Goal: Use online tool/utility: Utilize a website feature to perform a specific function

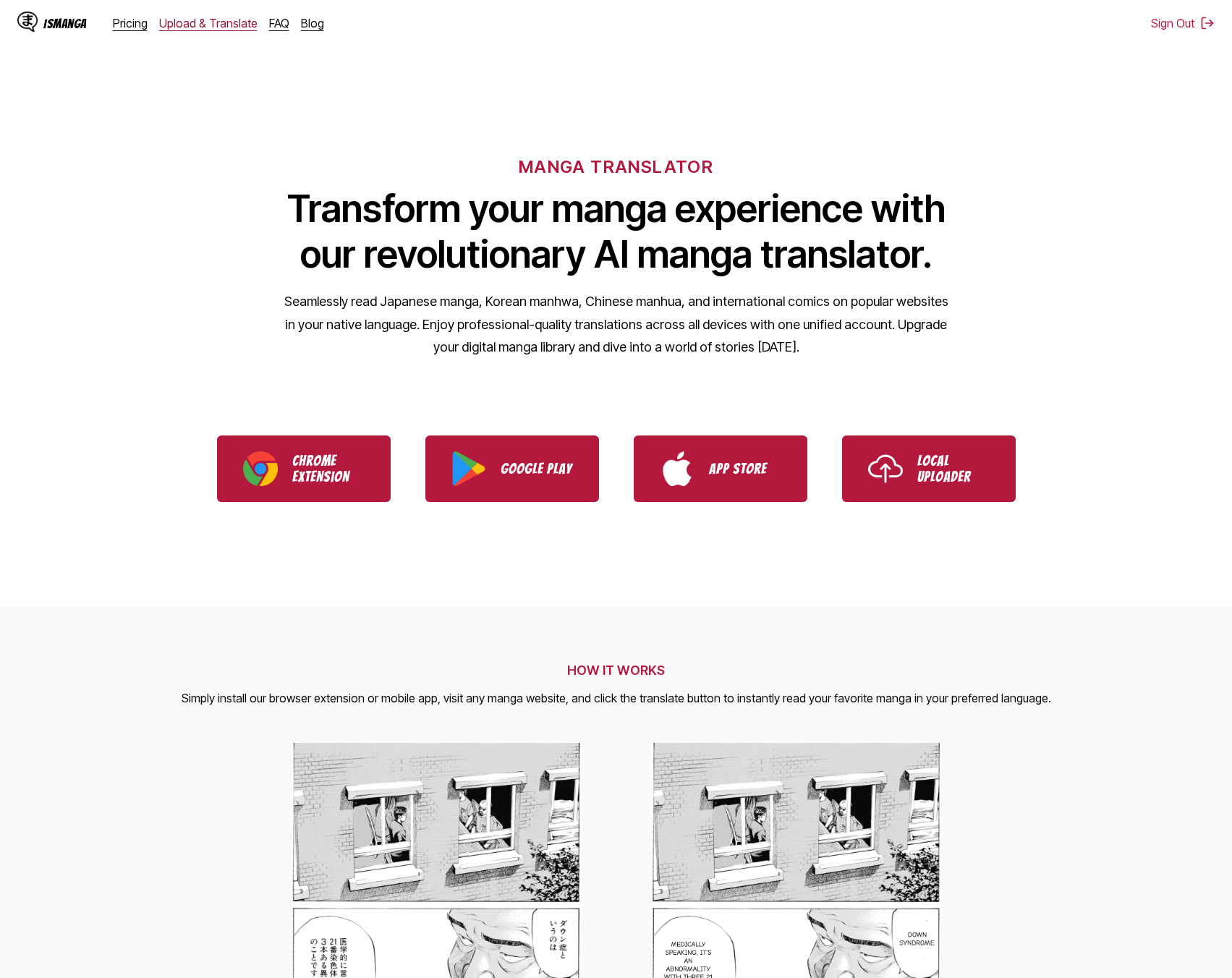
click at [207, 25] on link "Upload & Translate" at bounding box center [208, 23] width 98 height 15
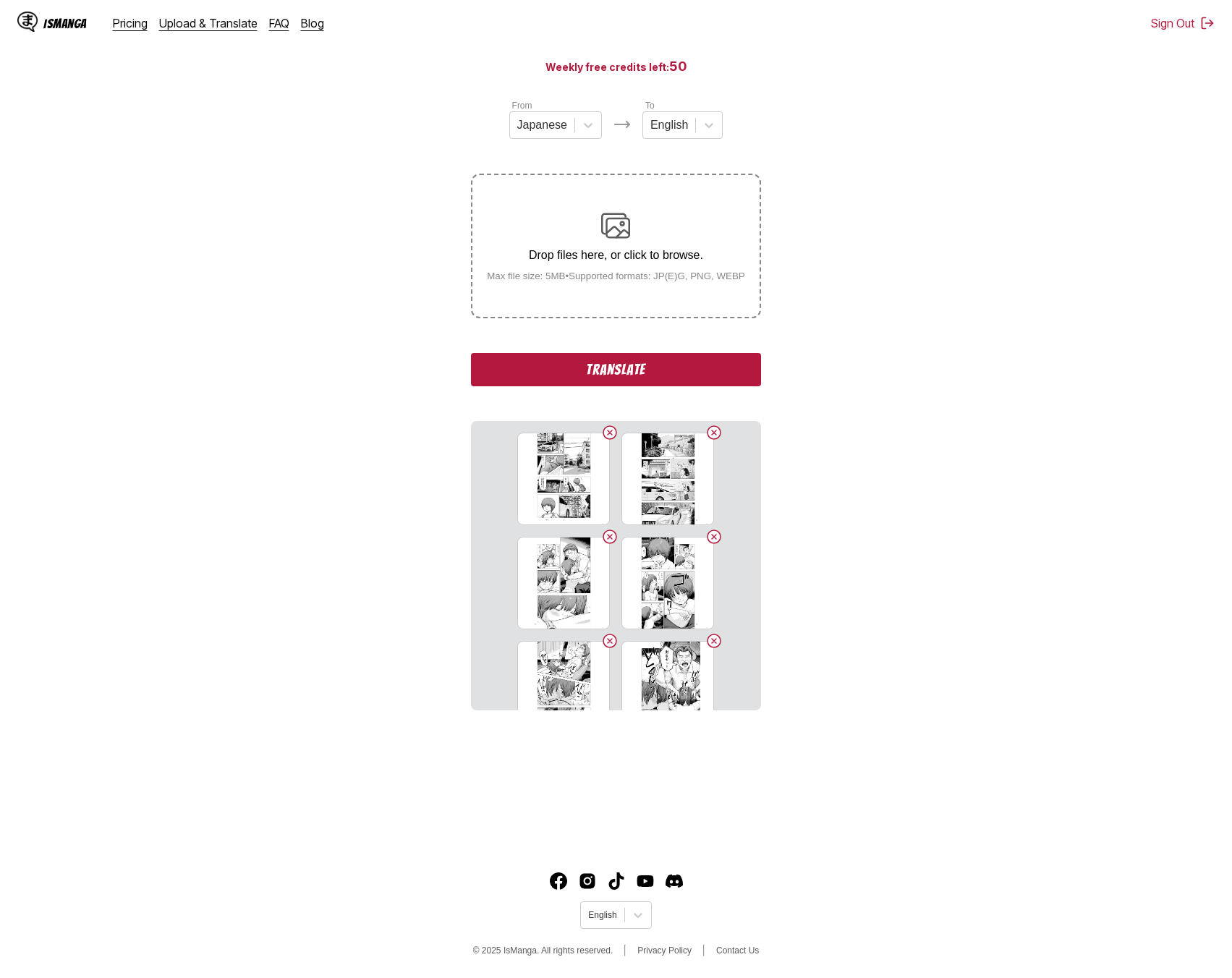
click at [680, 378] on button "Translate" at bounding box center [616, 369] width 290 height 33
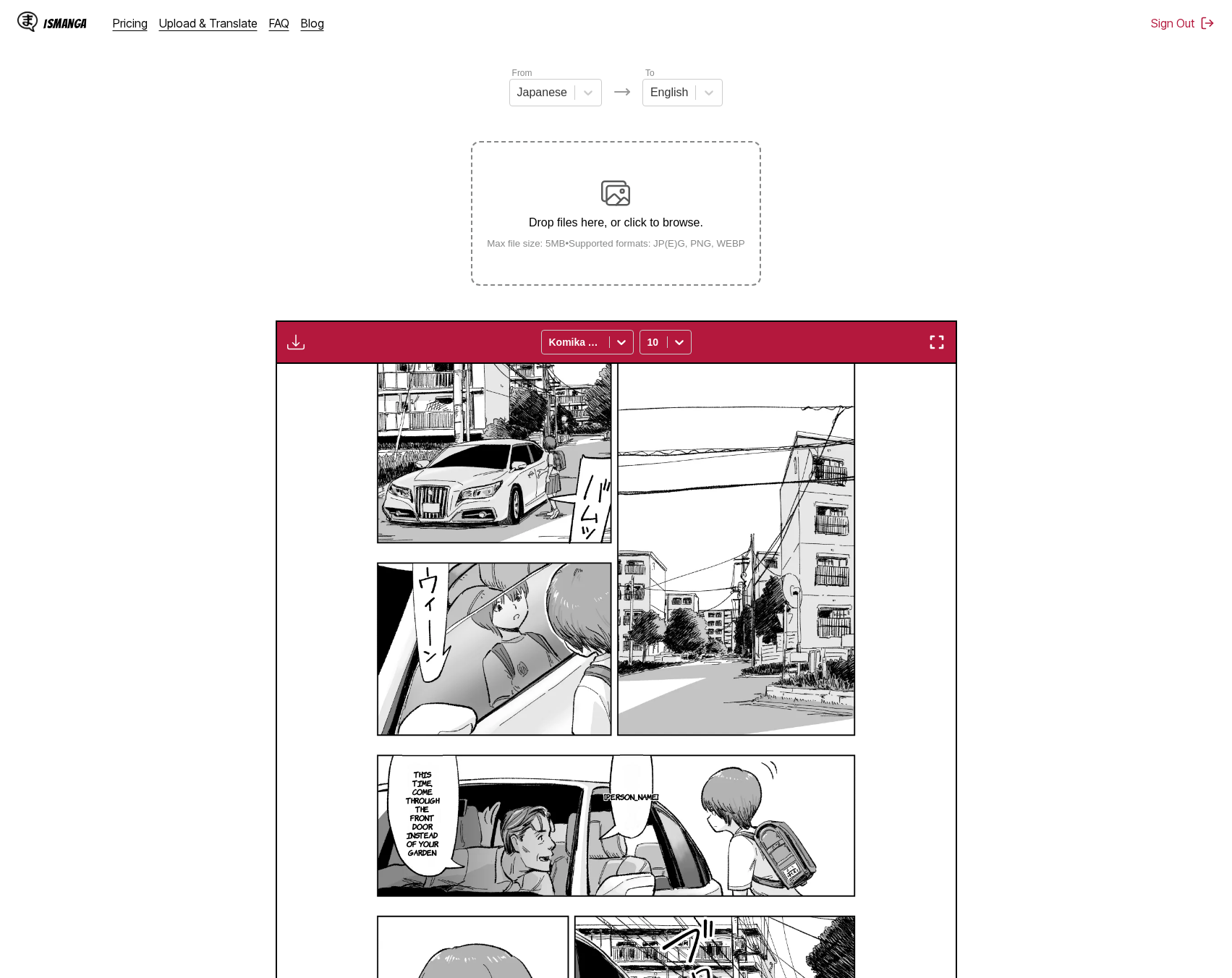
scroll to position [137, 0]
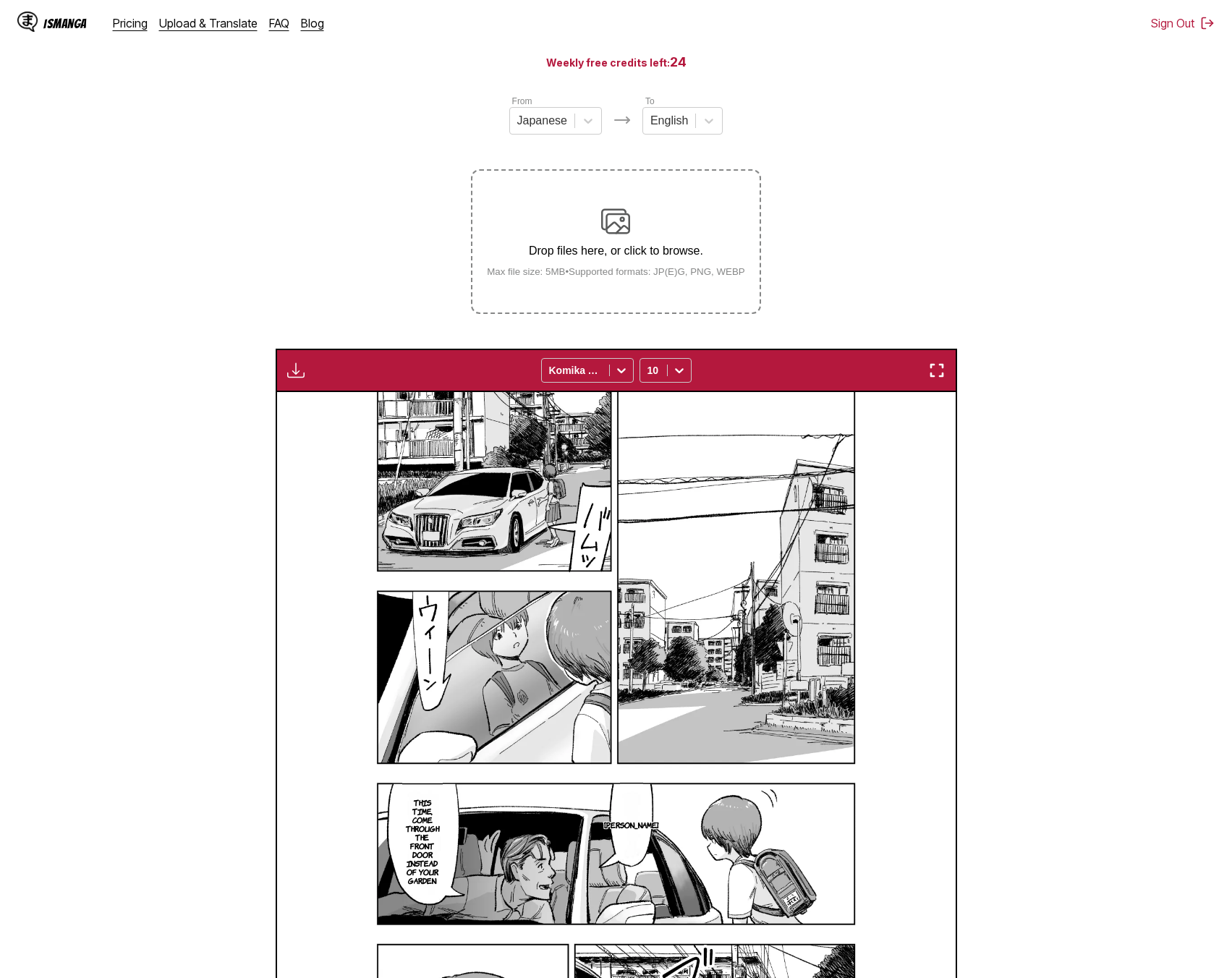
click at [297, 375] on img "button" at bounding box center [295, 369] width 17 height 17
click at [318, 411] on button "Download All" at bounding box center [335, 419] width 93 height 35
